Goal: Information Seeking & Learning: Learn about a topic

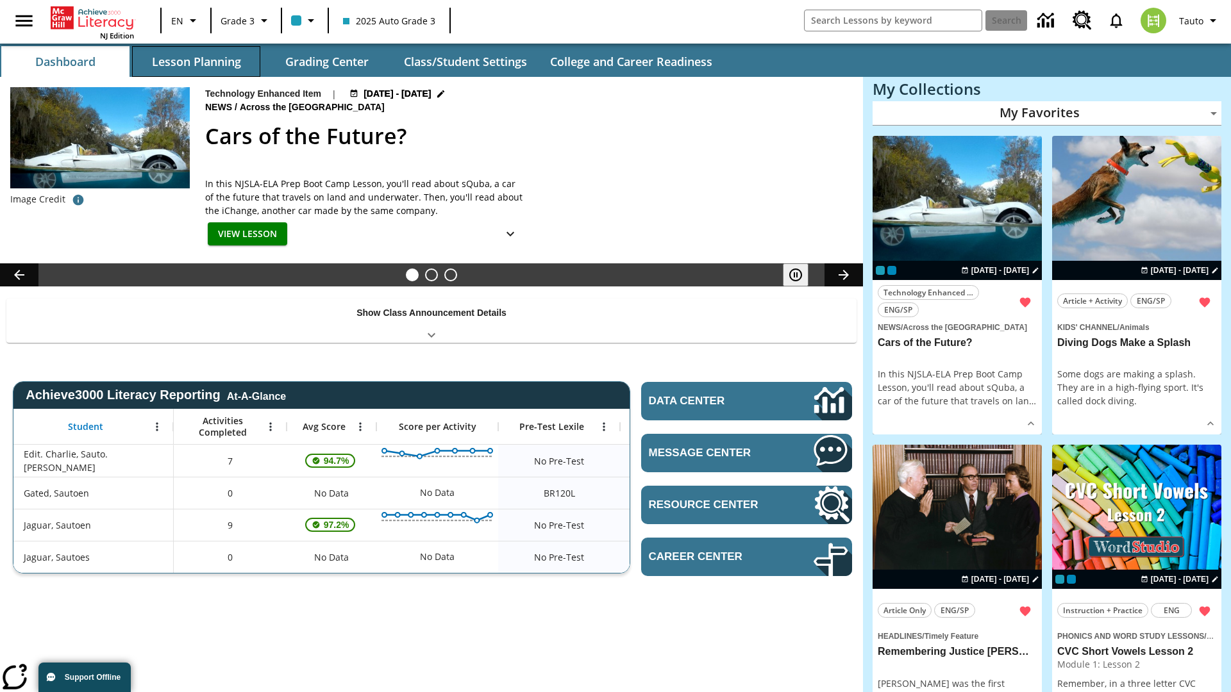
click at [196, 62] on button "Lesson Planning" at bounding box center [196, 61] width 128 height 31
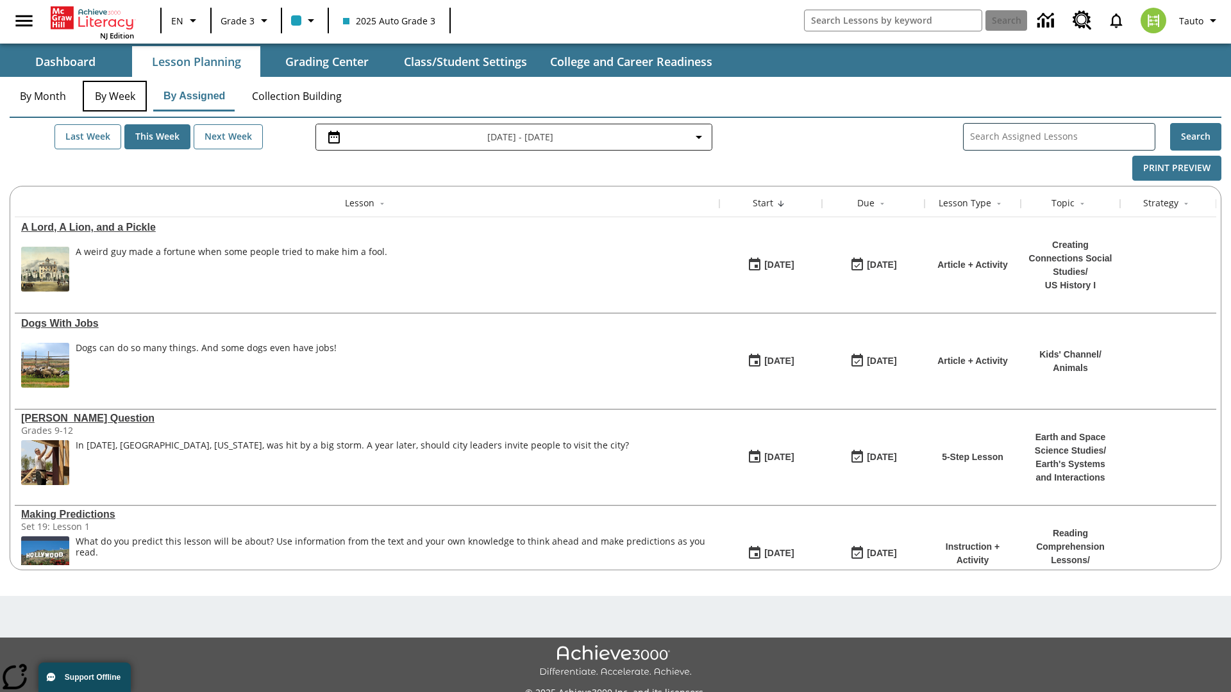
click at [115, 96] on button "By Week" at bounding box center [115, 96] width 64 height 31
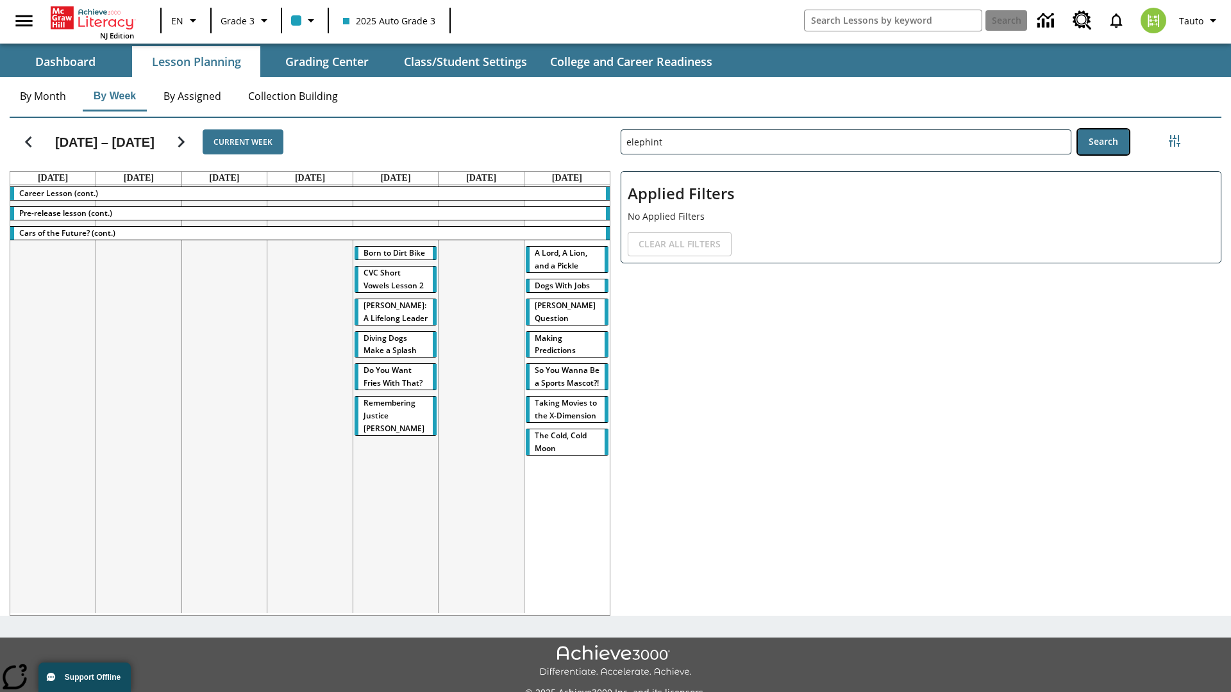
click at [1103, 142] on button "Search" at bounding box center [1103, 141] width 51 height 25
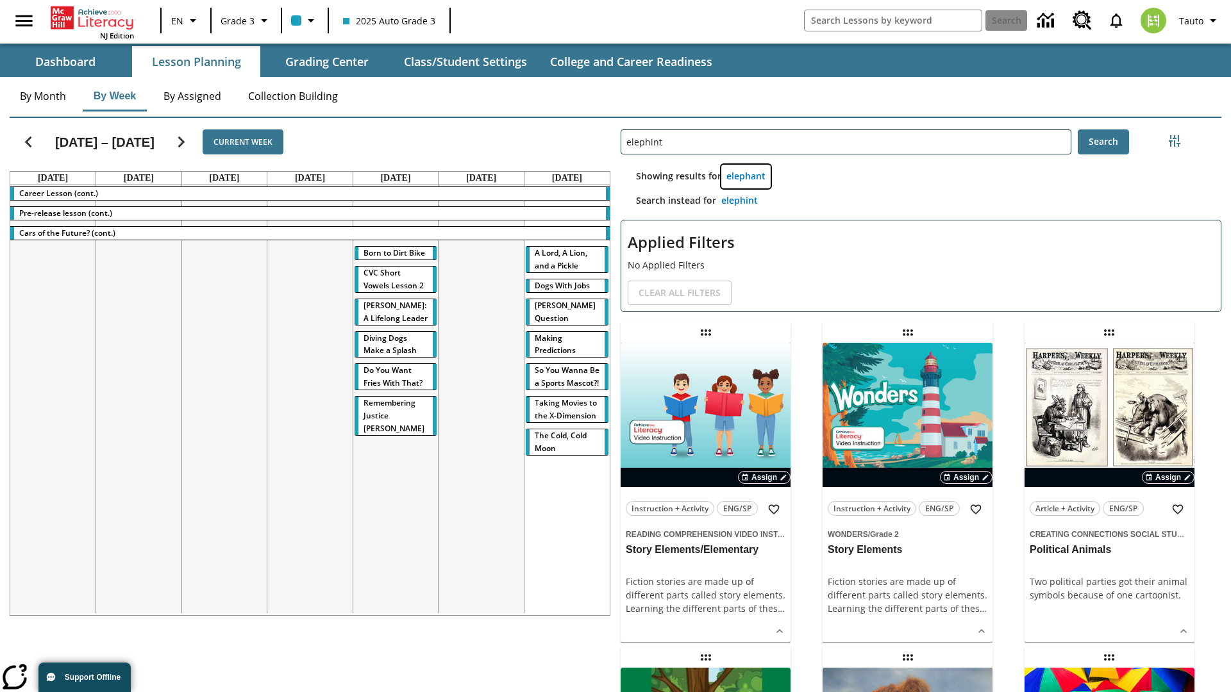
click at [746, 176] on button "elephant" at bounding box center [745, 177] width 49 height 24
type input "elephant"
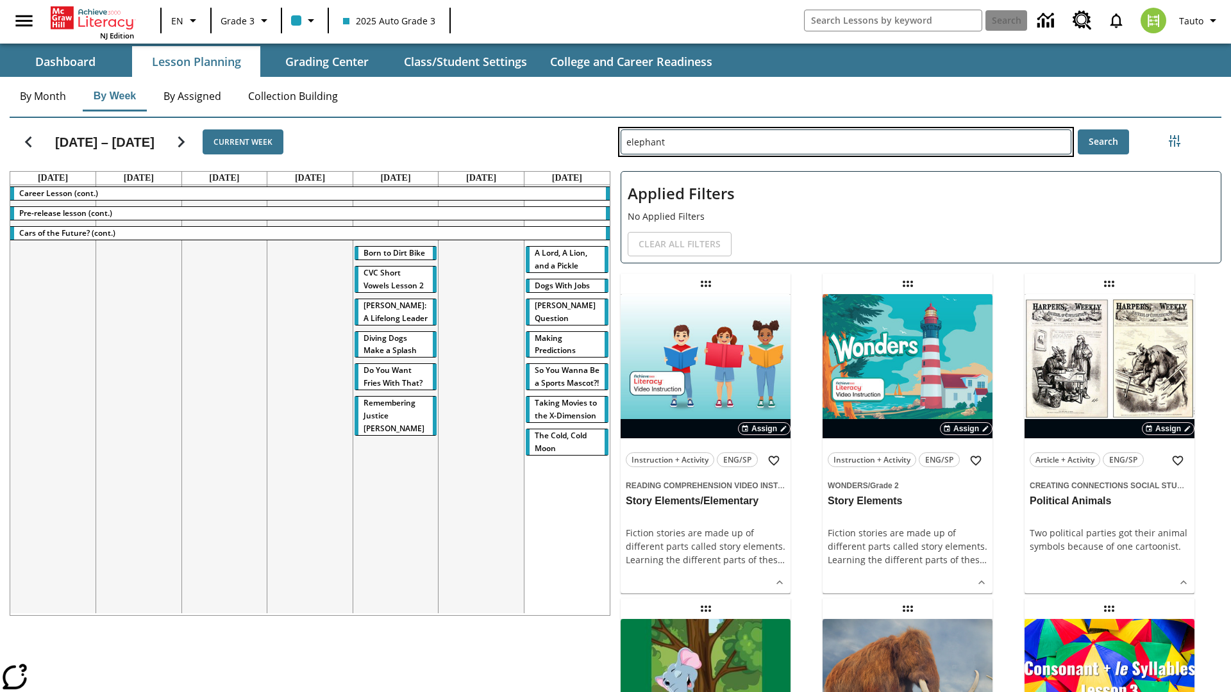
type input "elephint"
